Goal: Task Accomplishment & Management: Manage account settings

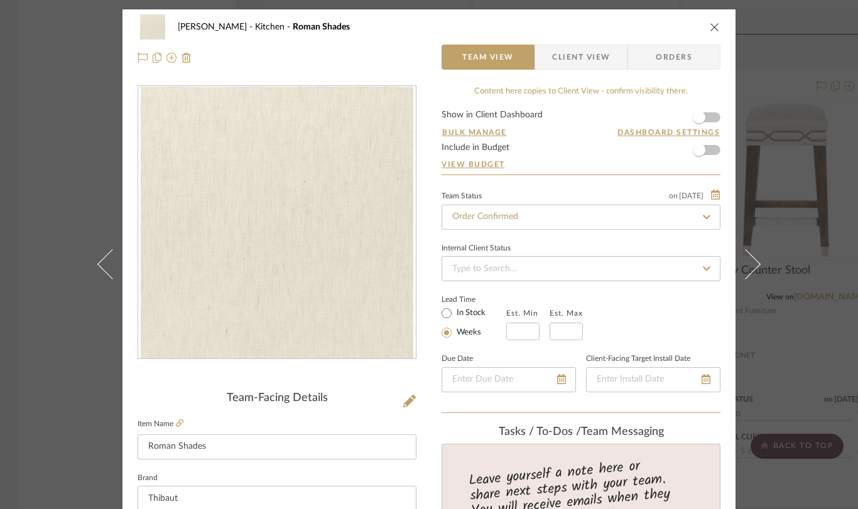
scroll to position [692, 0]
click at [710, 27] on icon "close" at bounding box center [715, 27] width 10 height 10
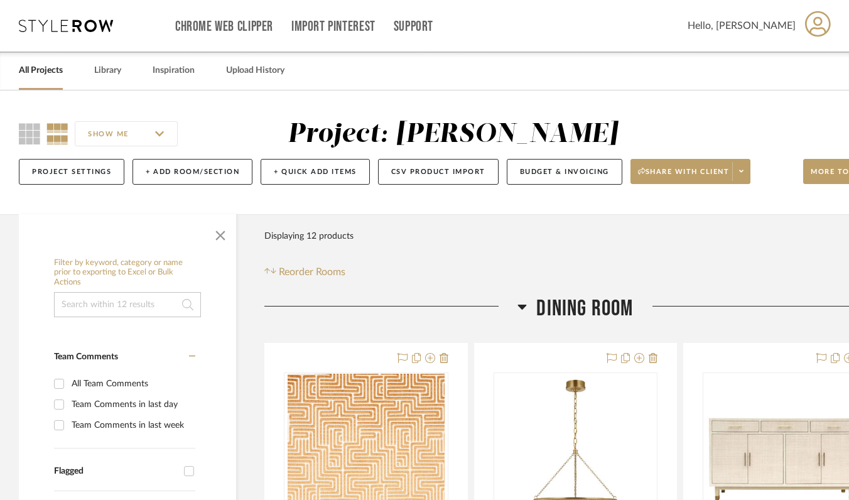
scroll to position [5, 0]
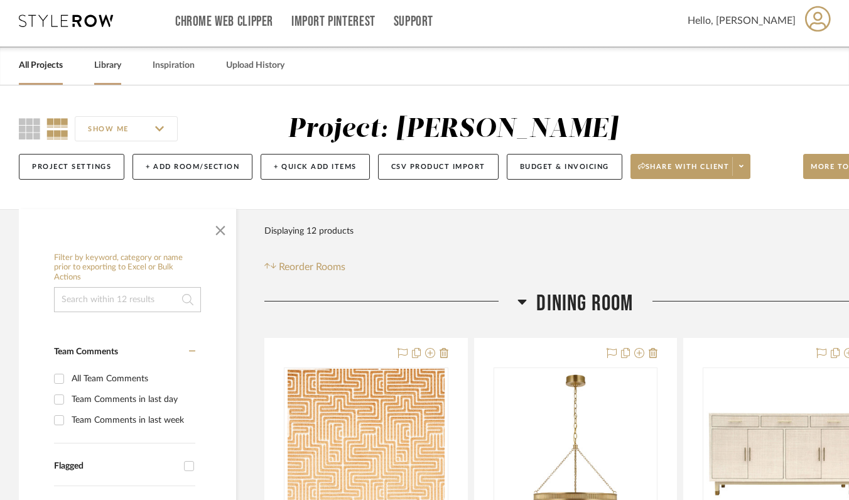
click at [104, 78] on div "Library" at bounding box center [107, 65] width 27 height 38
click at [109, 67] on link "Library" at bounding box center [107, 65] width 27 height 17
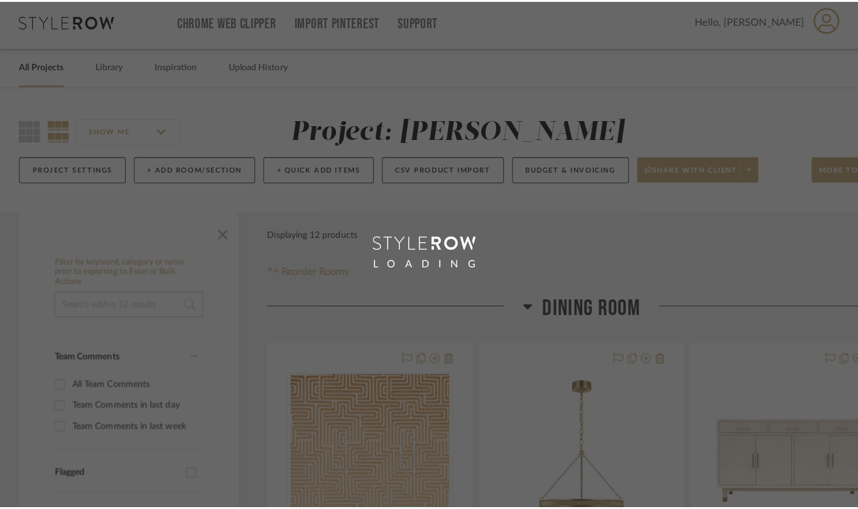
scroll to position [0, 0]
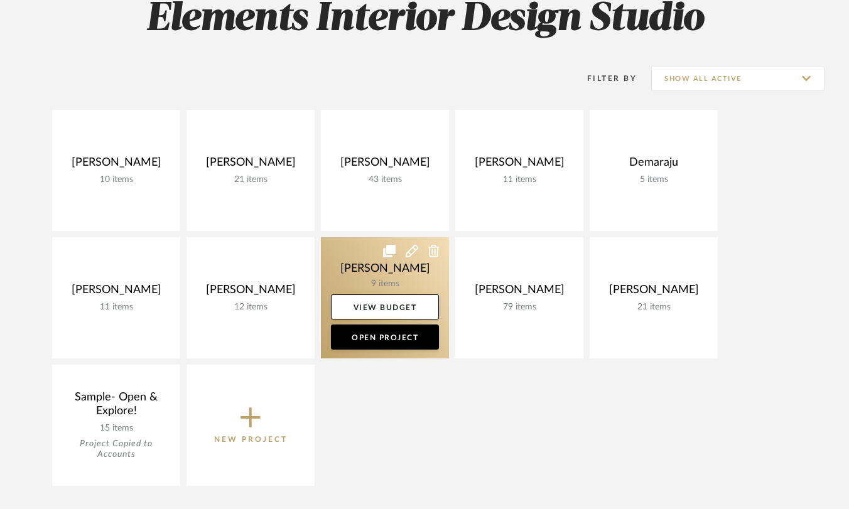
scroll to position [221, 0]
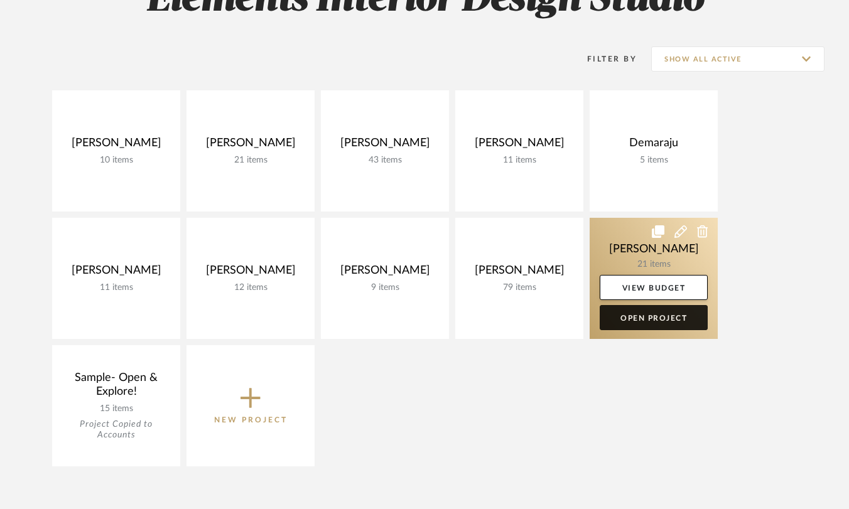
click at [635, 323] on link "Open Project" at bounding box center [654, 317] width 108 height 25
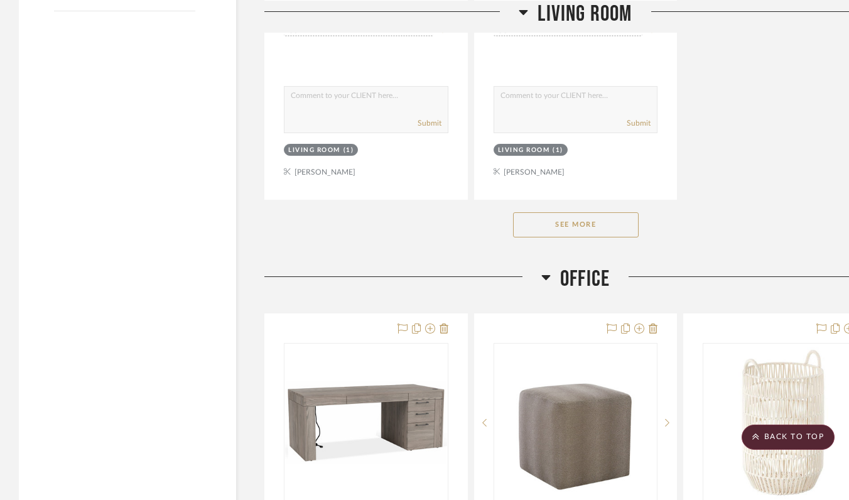
scroll to position [1807, 0]
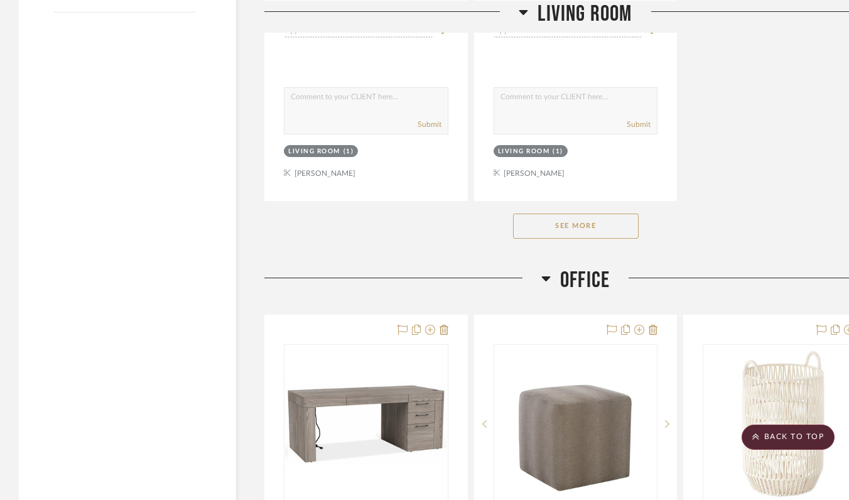
click at [599, 227] on button "See More" at bounding box center [576, 225] width 126 height 25
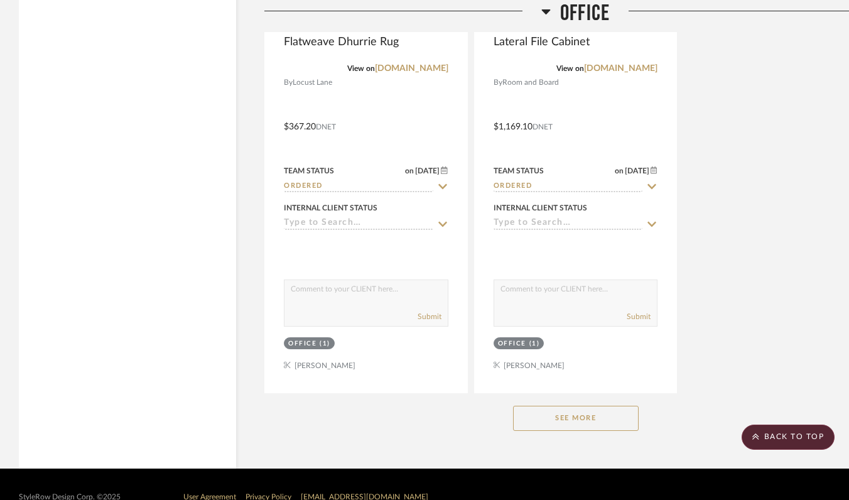
scroll to position [3972, 0]
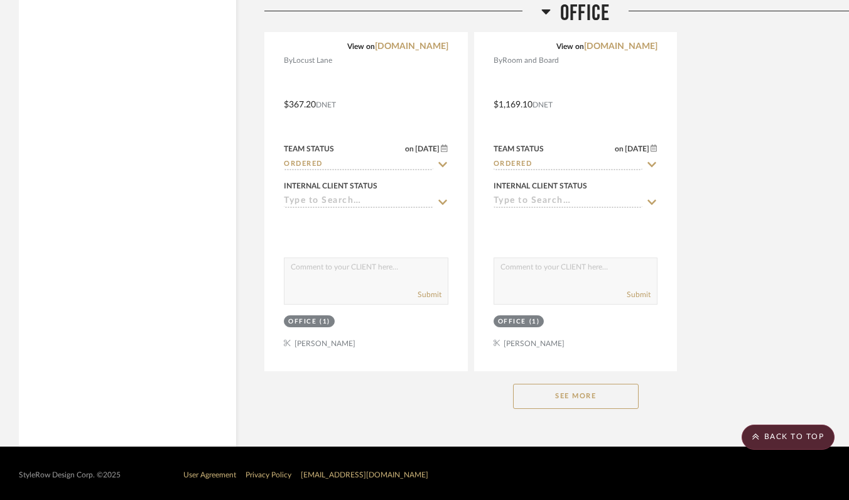
click at [571, 394] on button "See More" at bounding box center [576, 396] width 126 height 25
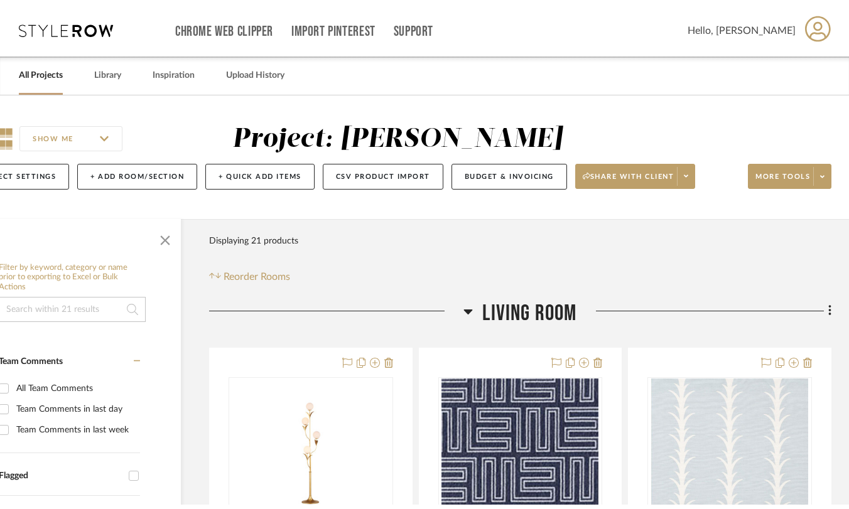
scroll to position [0, 0]
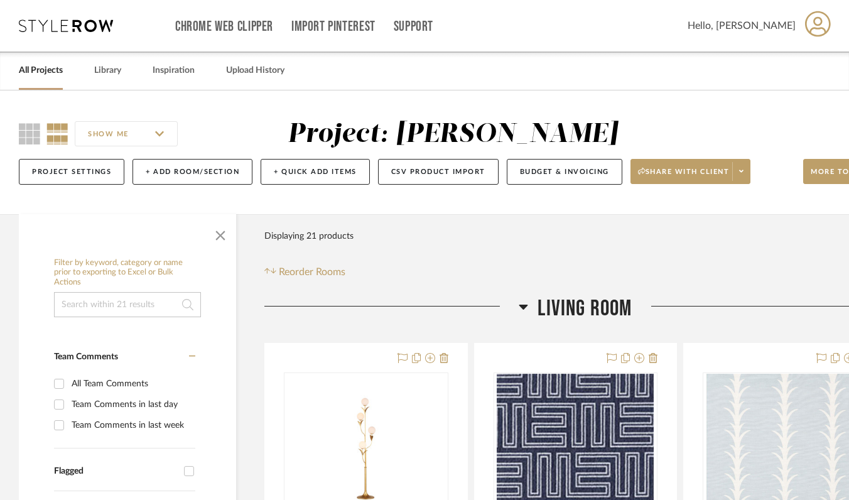
click at [49, 73] on link "All Projects" at bounding box center [41, 70] width 44 height 17
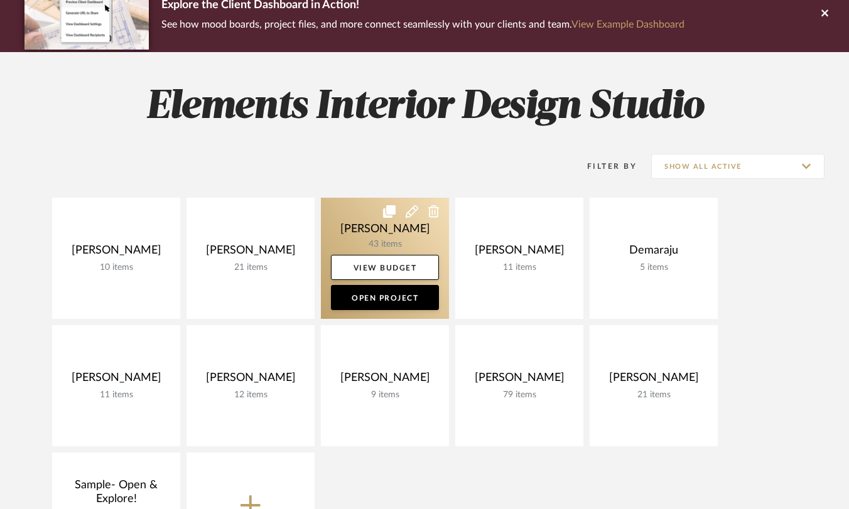
scroll to position [142, 0]
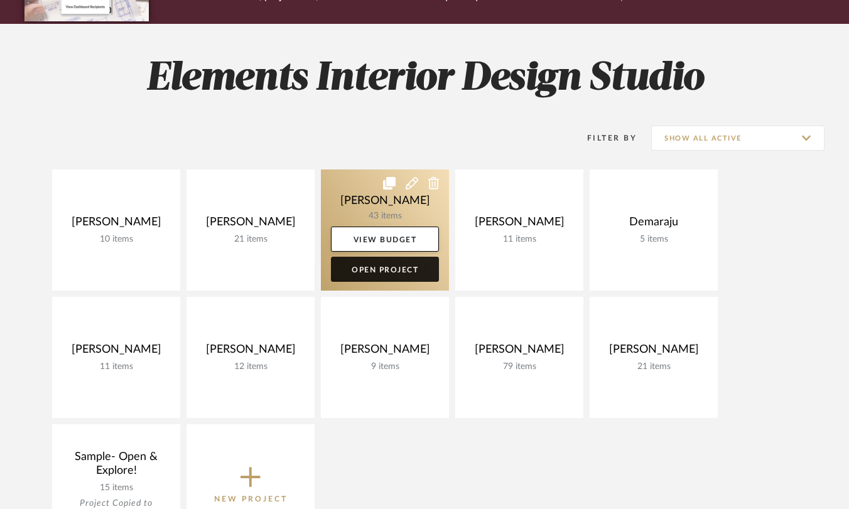
click at [424, 269] on link "Open Project" at bounding box center [385, 269] width 108 height 25
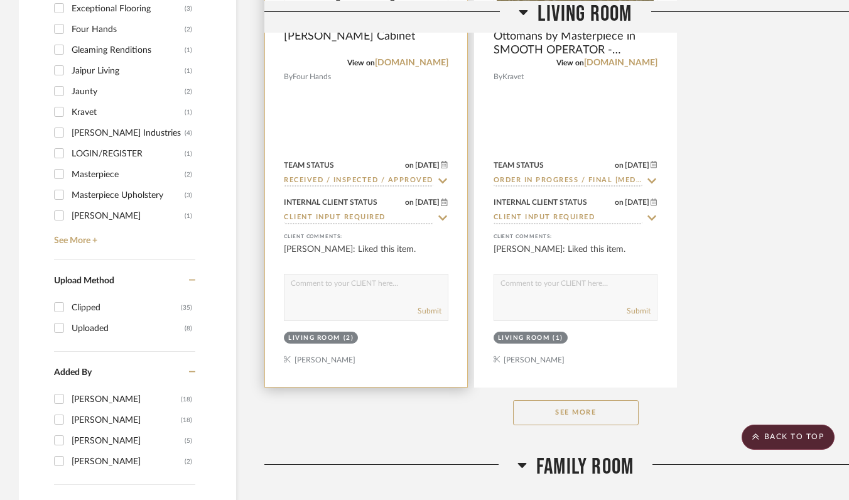
scroll to position [1702, 0]
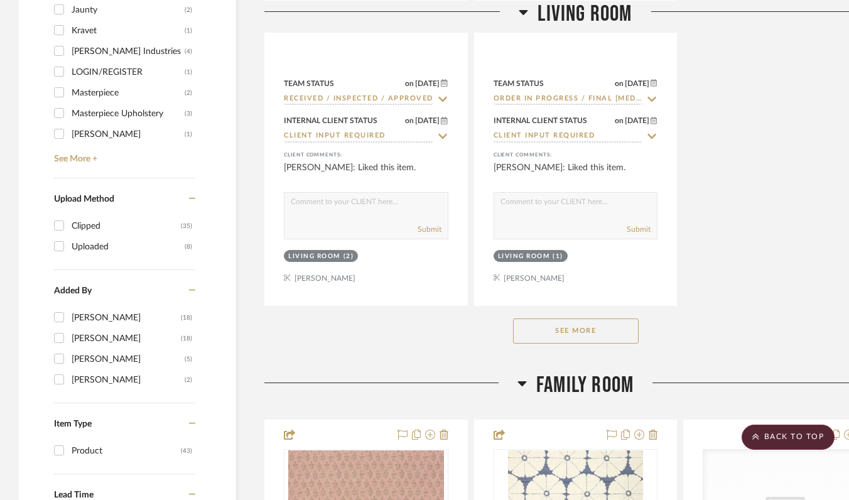
click at [584, 329] on button "See More" at bounding box center [576, 330] width 126 height 25
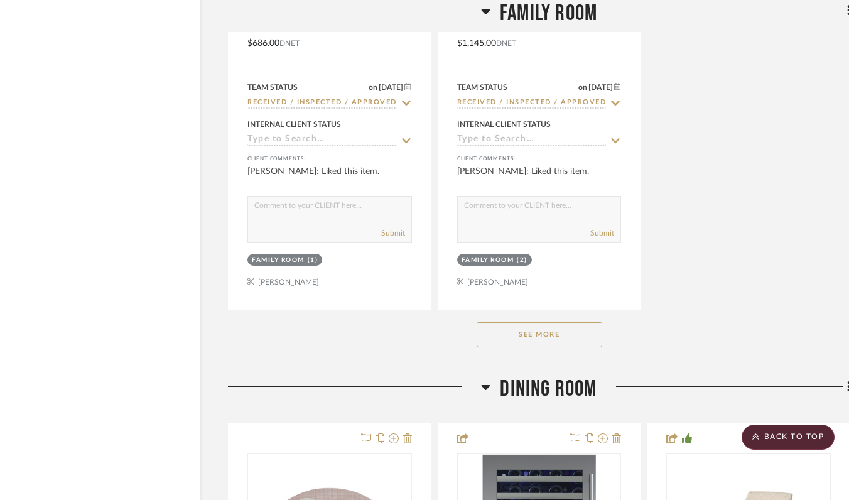
scroll to position [3480, 36]
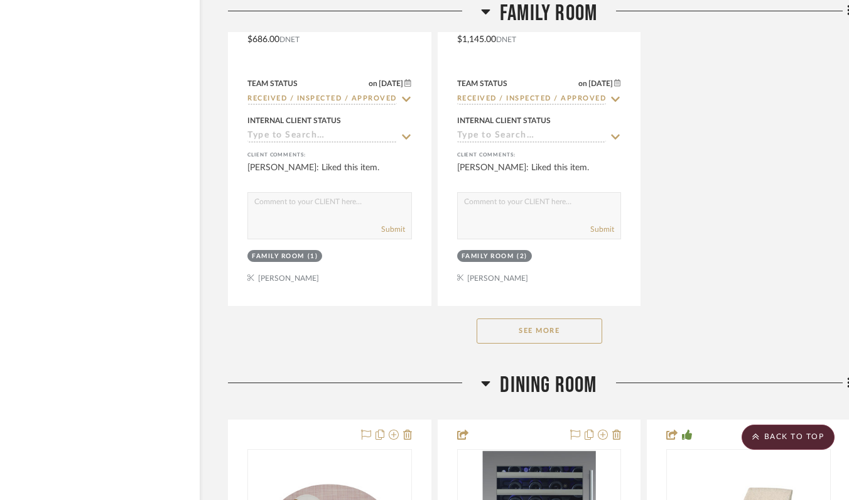
click at [584, 330] on button "See More" at bounding box center [540, 330] width 126 height 25
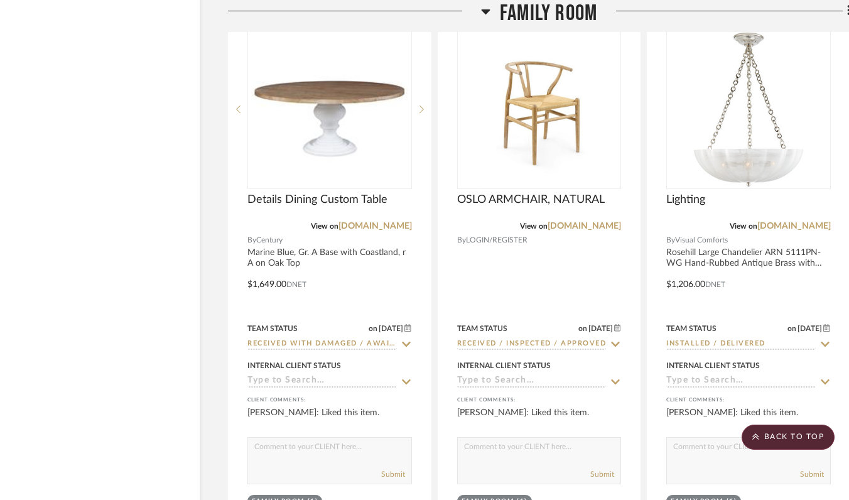
scroll to position [3795, 36]
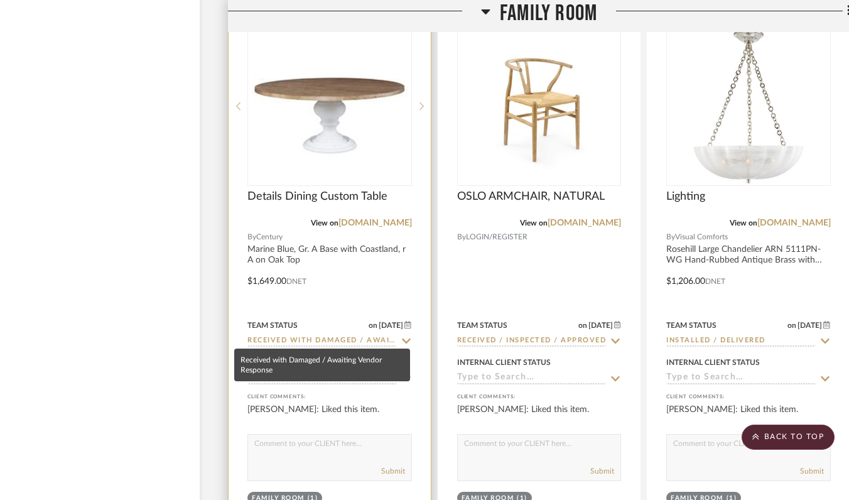
click at [384, 335] on input "Received with Damaged / Awaiting Vendor Response" at bounding box center [321, 341] width 149 height 12
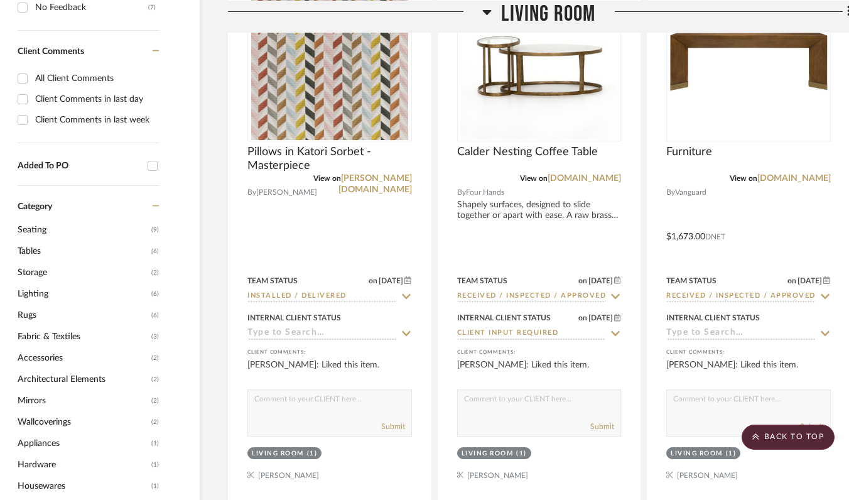
scroll to position [0, 36]
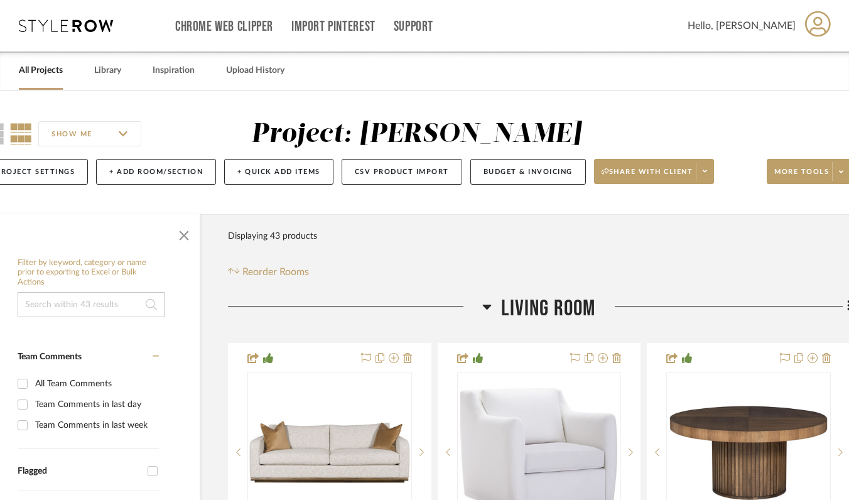
click at [45, 69] on link "All Projects" at bounding box center [41, 70] width 44 height 17
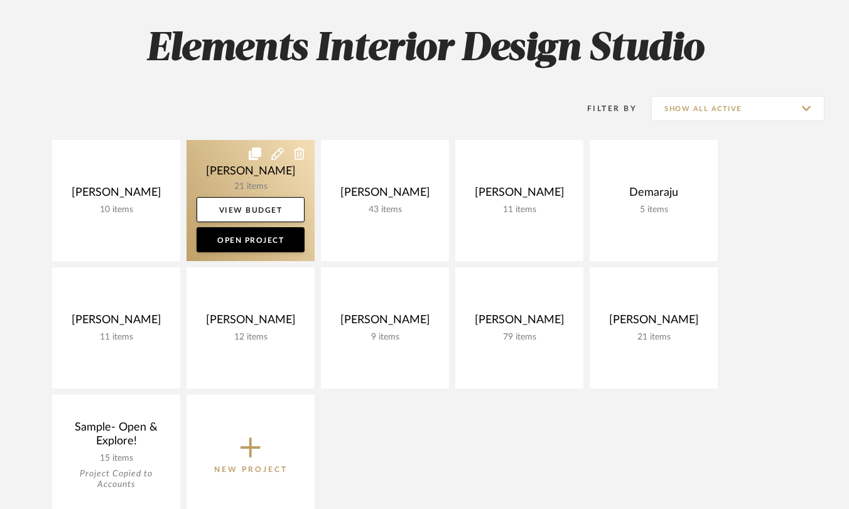
scroll to position [180, 0]
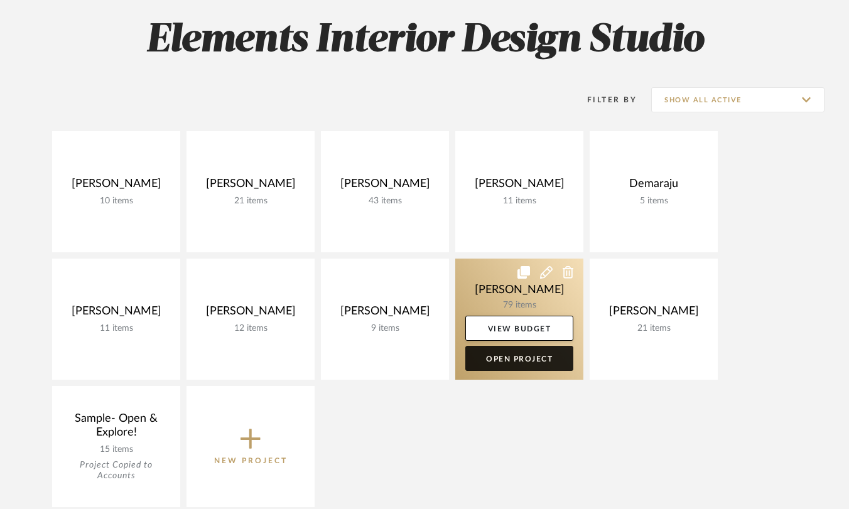
click at [545, 366] on link "Open Project" at bounding box center [519, 358] width 108 height 25
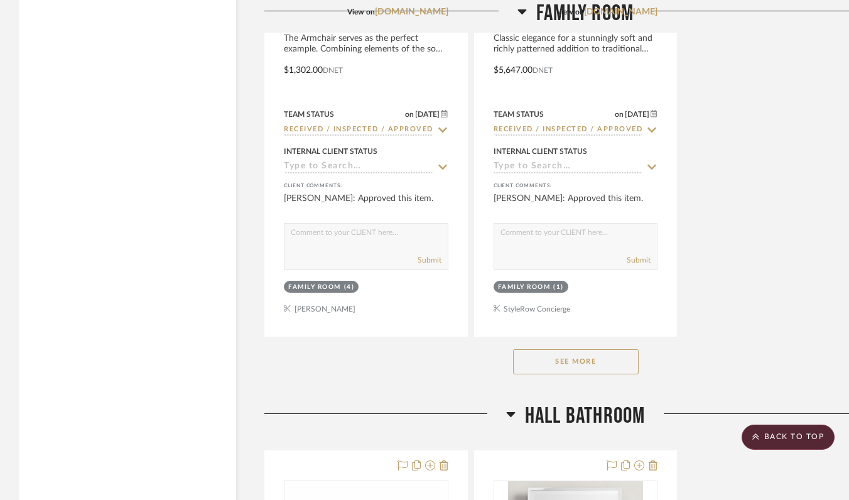
scroll to position [5377, 0]
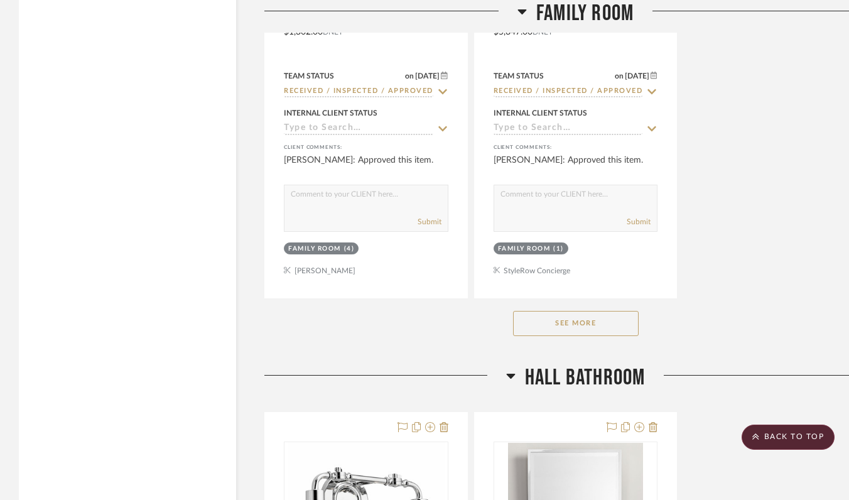
click at [546, 322] on button "See More" at bounding box center [576, 323] width 126 height 25
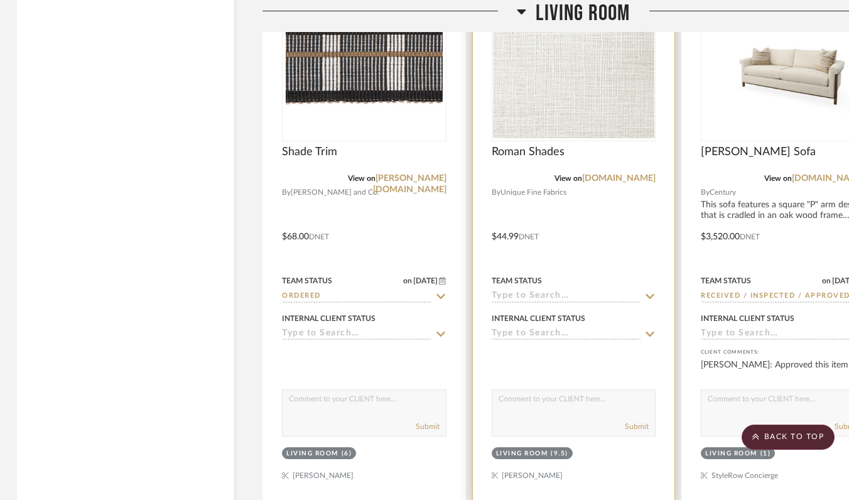
scroll to position [8716, 2]
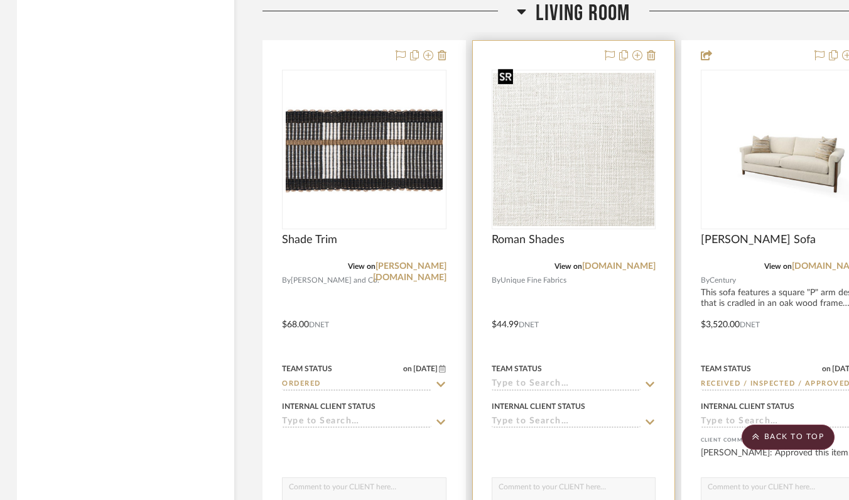
click at [538, 203] on img "0" at bounding box center [574, 149] width 162 height 153
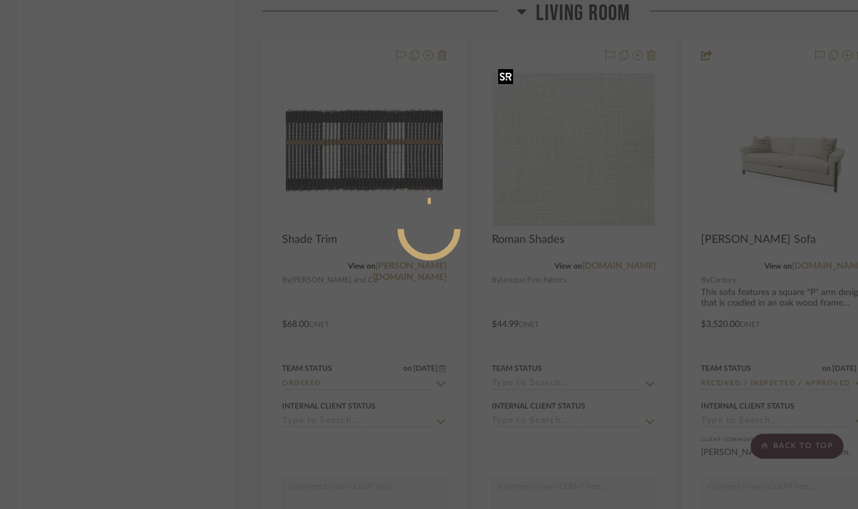
click at [538, 203] on div at bounding box center [429, 254] width 858 height 509
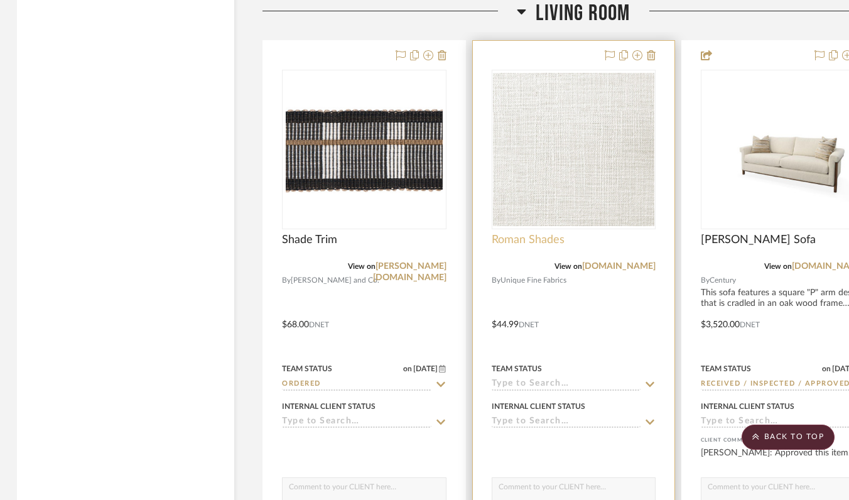
click at [538, 234] on span "Roman Shades" at bounding box center [528, 240] width 73 height 14
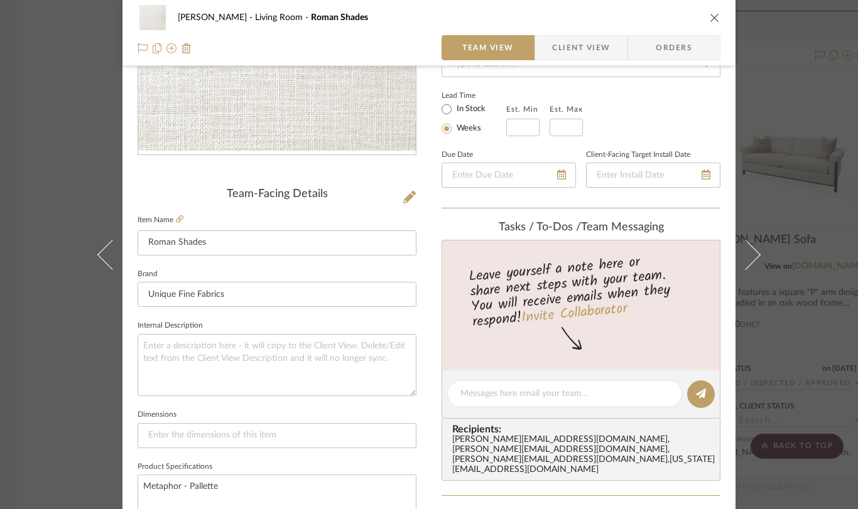
scroll to position [0, 0]
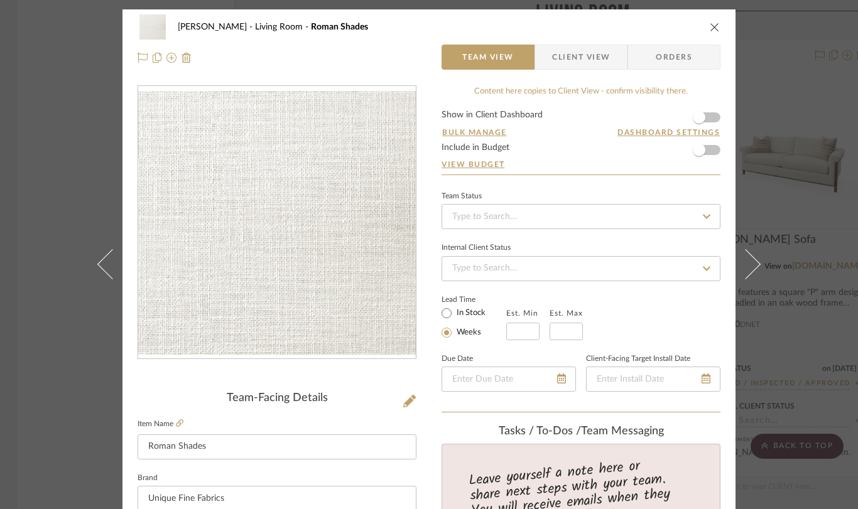
click at [710, 23] on icon "close" at bounding box center [715, 27] width 10 height 10
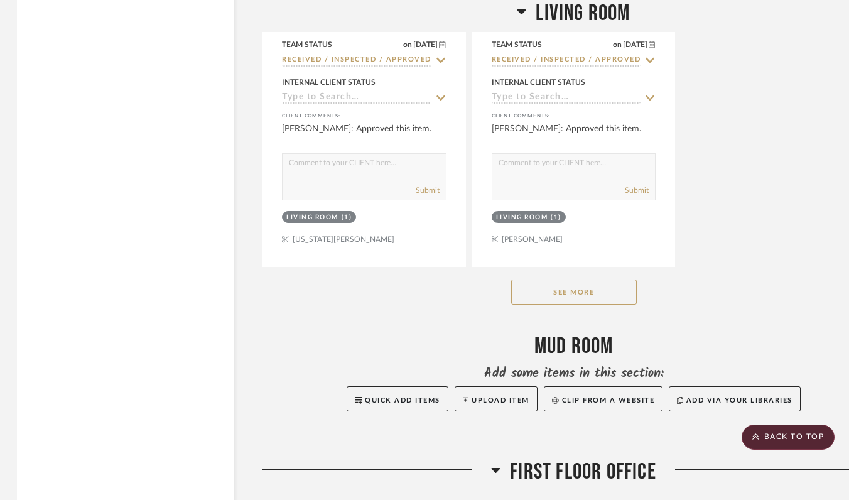
scroll to position [10188, 2]
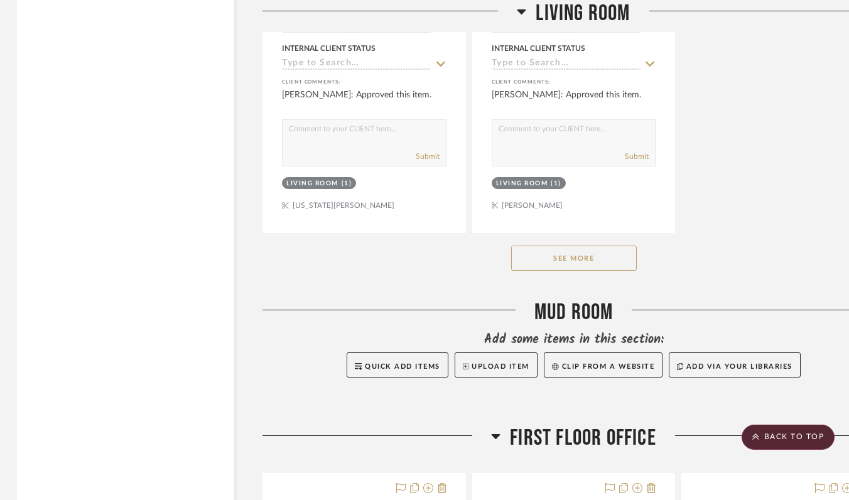
click at [563, 246] on button "See More" at bounding box center [574, 258] width 126 height 25
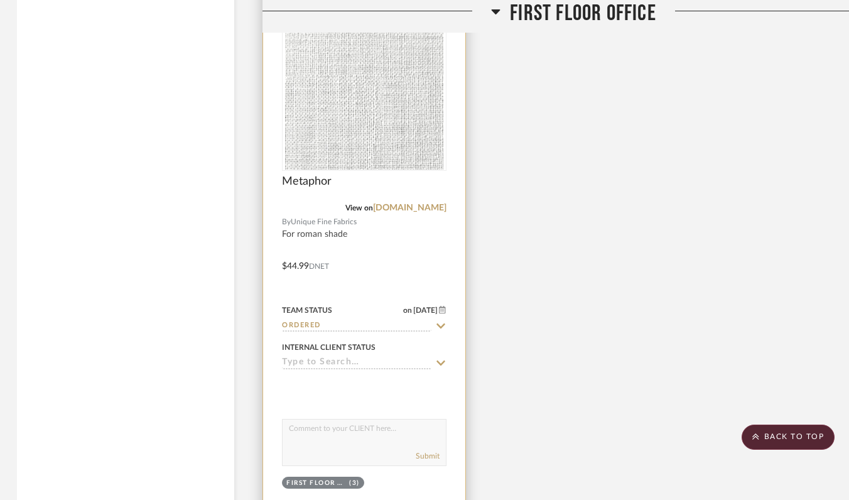
scroll to position [13464, 3]
click at [406, 127] on img "0" at bounding box center [363, 91] width 158 height 157
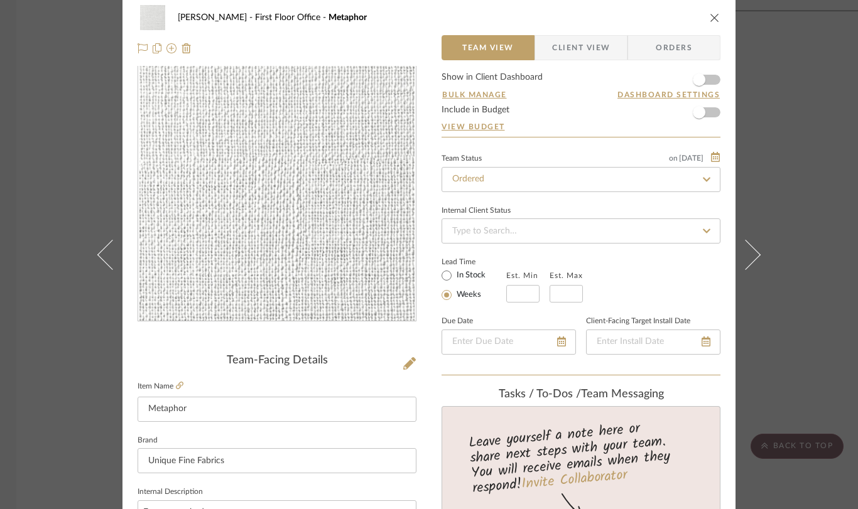
scroll to position [0, 0]
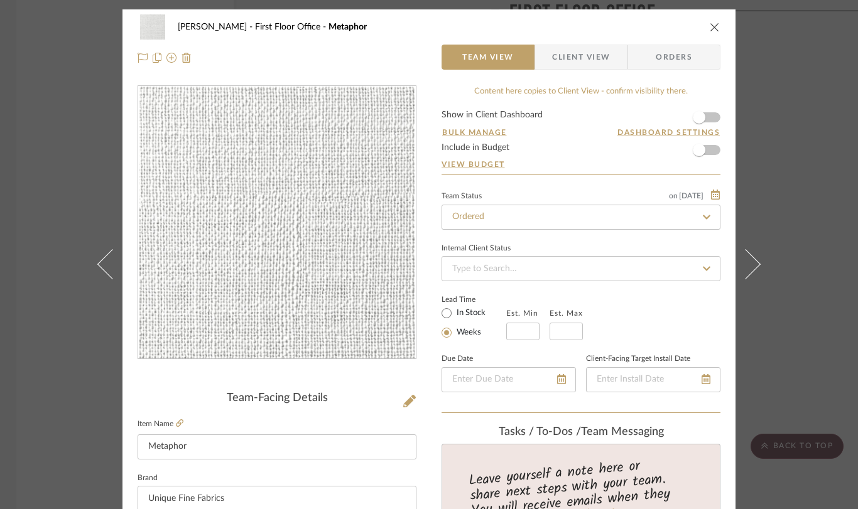
click at [712, 28] on icon "close" at bounding box center [715, 27] width 10 height 10
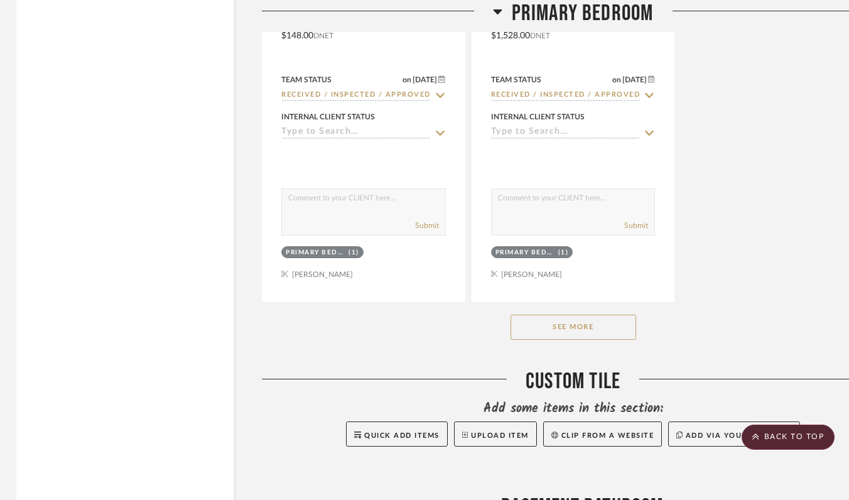
scroll to position [16109, 3]
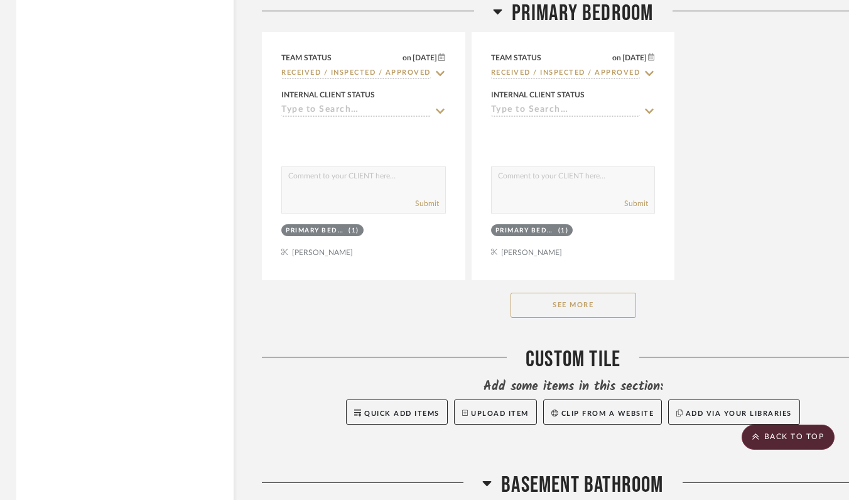
click at [585, 293] on button "See More" at bounding box center [574, 305] width 126 height 25
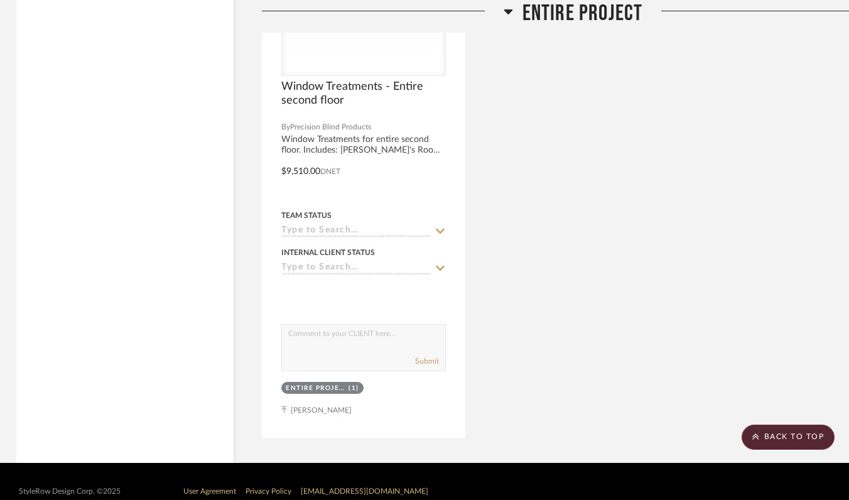
scroll to position [19153, 3]
